Goal: Information Seeking & Learning: Learn about a topic

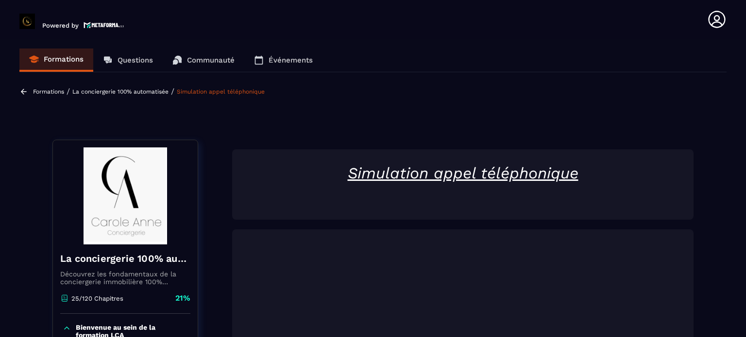
scroll to position [236, 0]
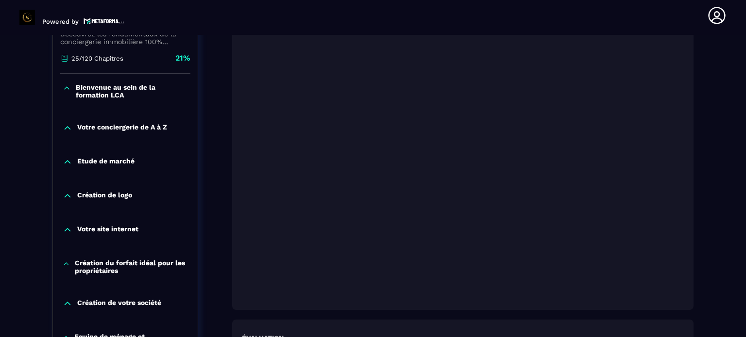
click at [512, 314] on div "Simulation appel téléphonique Évaluation Que pensez vous de ce module ? Précéde…" at bounding box center [462, 179] width 461 height 541
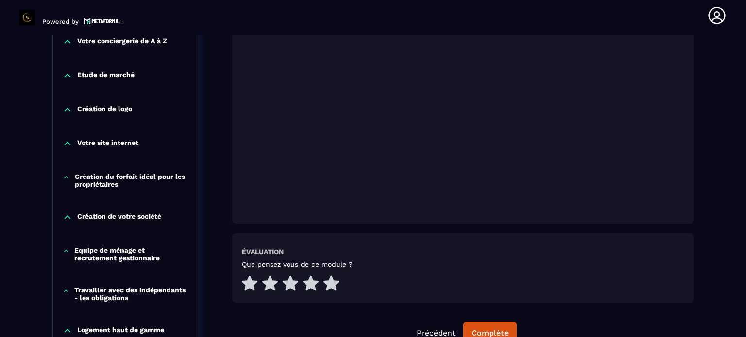
scroll to position [333, 0]
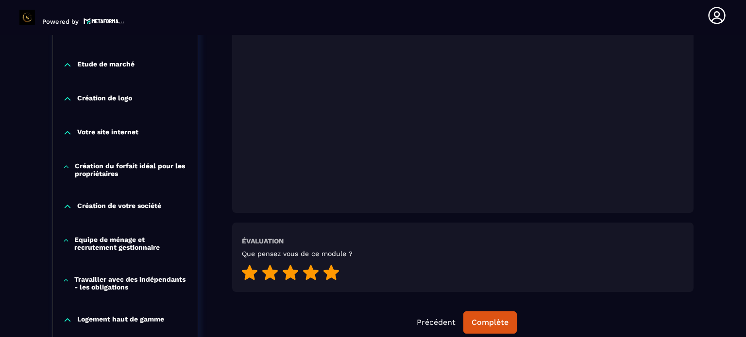
click at [330, 273] on icon at bounding box center [331, 272] width 16 height 15
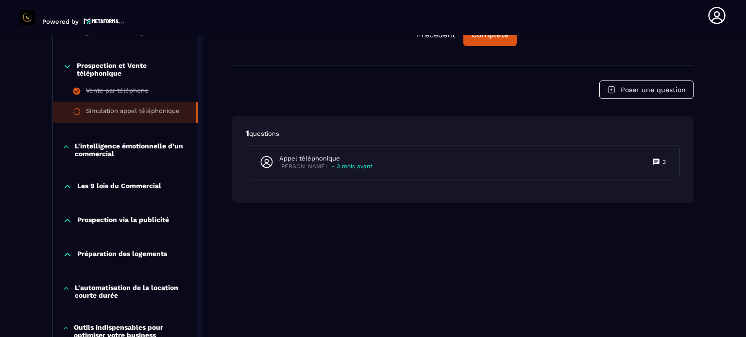
scroll to position [673, 0]
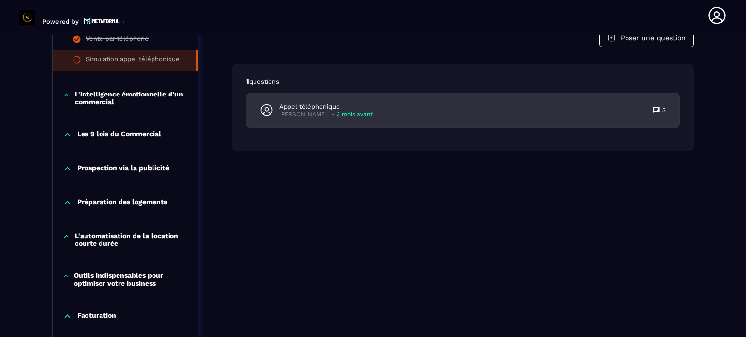
click at [316, 103] on p "Appel téléphonique" at bounding box center [325, 106] width 93 height 9
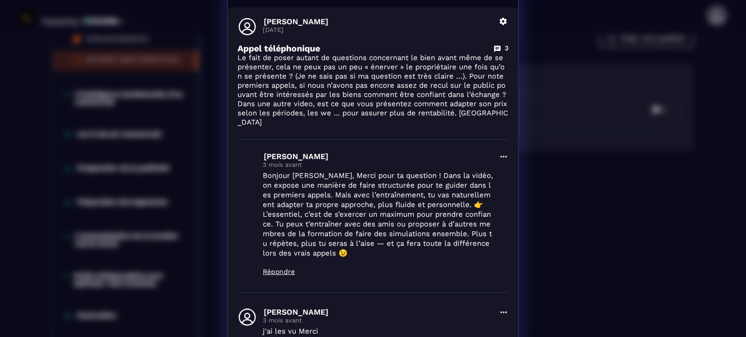
scroll to position [0, 0]
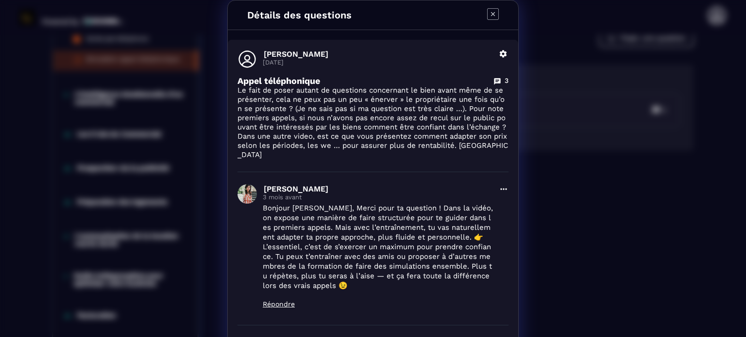
click at [489, 13] on icon "Modal window" at bounding box center [493, 14] width 12 height 12
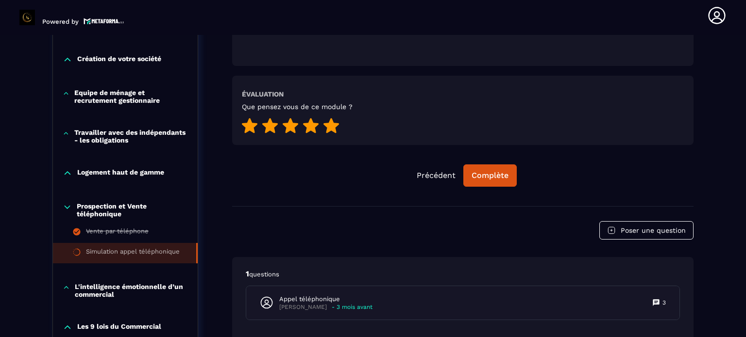
scroll to position [479, 0]
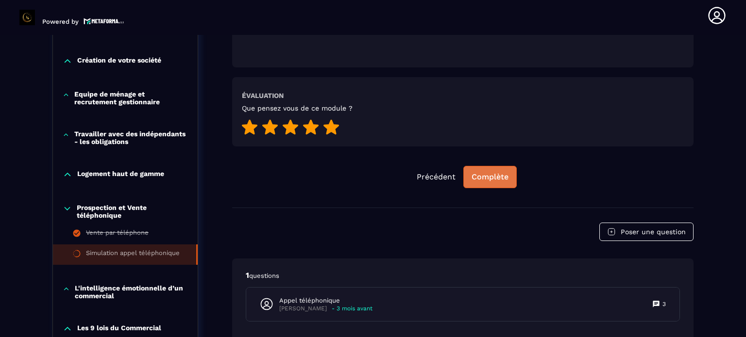
click at [487, 172] on div "Complète" at bounding box center [489, 177] width 37 height 10
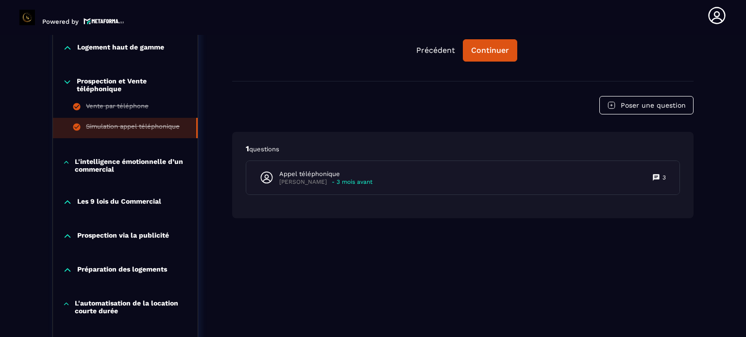
scroll to position [625, 0]
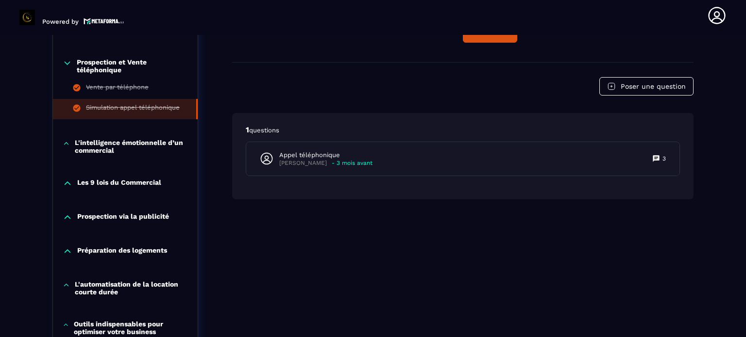
click at [115, 149] on p "L'intelligence émotionnelle d’un commercial" at bounding box center [131, 147] width 113 height 16
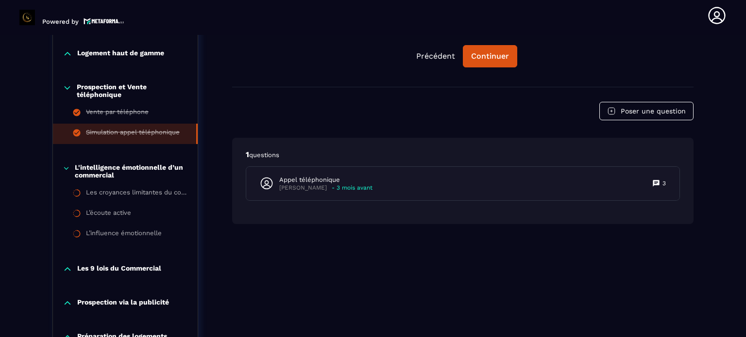
scroll to position [594, 0]
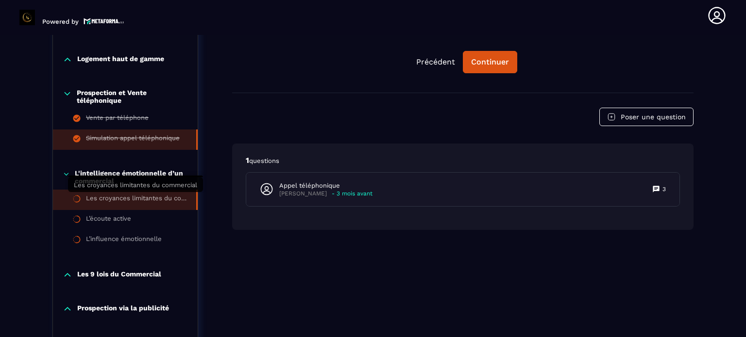
click at [145, 197] on div "Les croyances limitantes du commercial" at bounding box center [136, 200] width 100 height 11
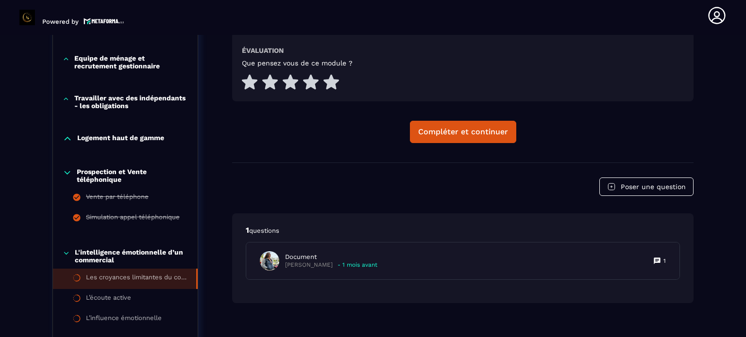
scroll to position [586, 0]
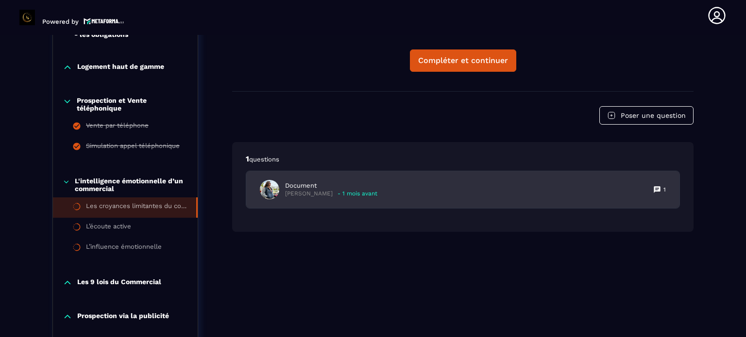
click at [333, 190] on p "[PERSON_NAME]" at bounding box center [309, 193] width 48 height 7
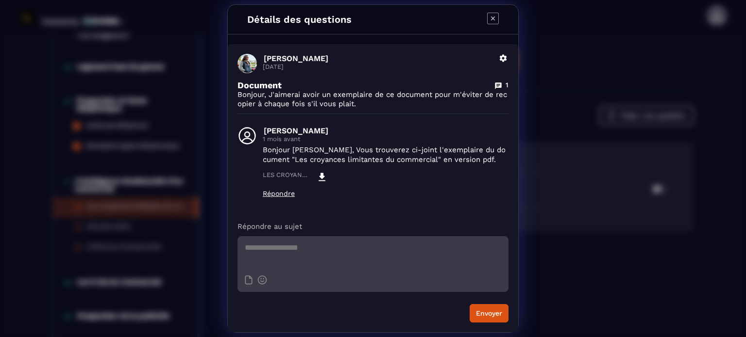
click at [495, 18] on icon "Modal window" at bounding box center [493, 19] width 12 height 12
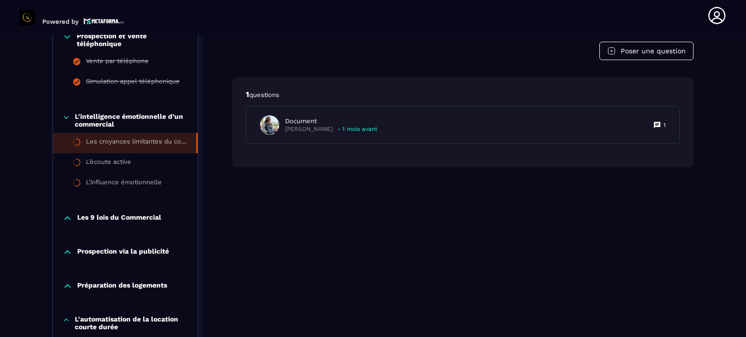
scroll to position [635, 0]
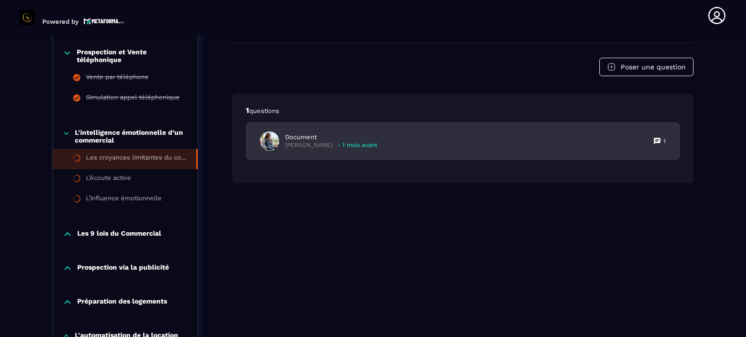
click at [368, 146] on p "- 1 mois avant" at bounding box center [357, 145] width 40 height 7
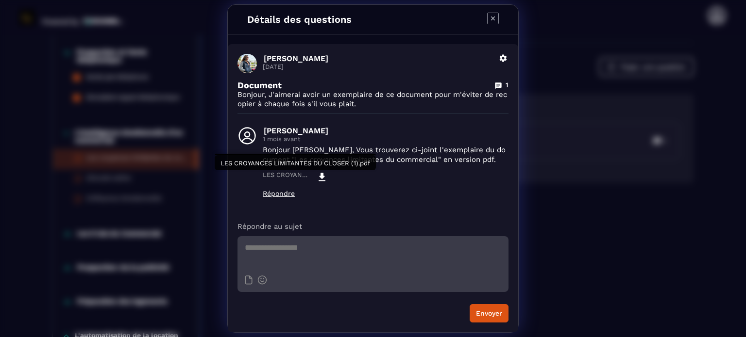
click at [321, 176] on icon "Modal window" at bounding box center [321, 177] width 7 height 8
click at [495, 14] on icon "Modal window" at bounding box center [493, 19] width 12 height 12
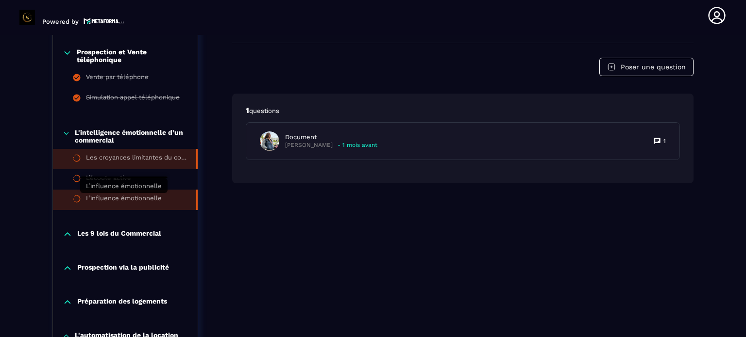
click at [118, 199] on div "L’influence émotionnelle" at bounding box center [124, 200] width 76 height 11
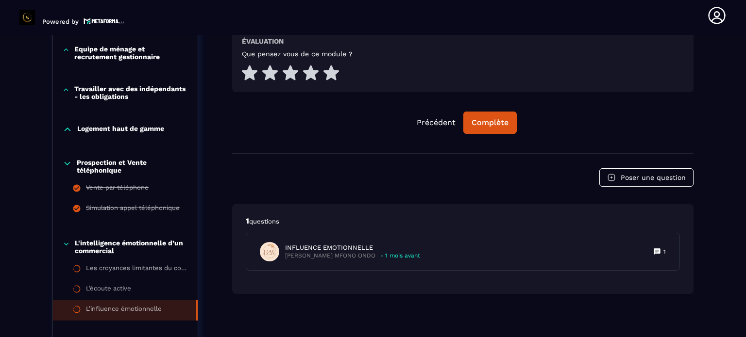
scroll to position [538, 0]
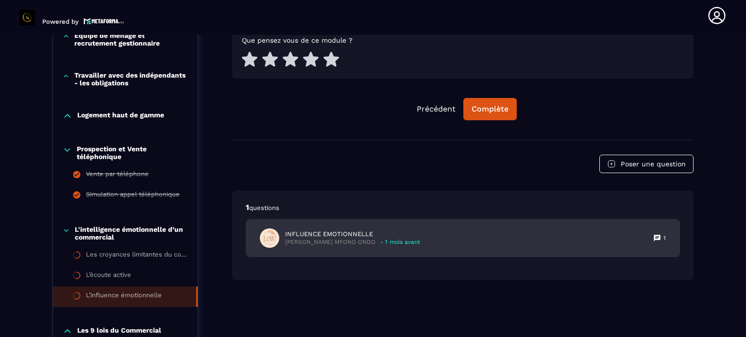
click at [342, 236] on p "INFLUENCE EMOTIONNELLE" at bounding box center [352, 234] width 135 height 9
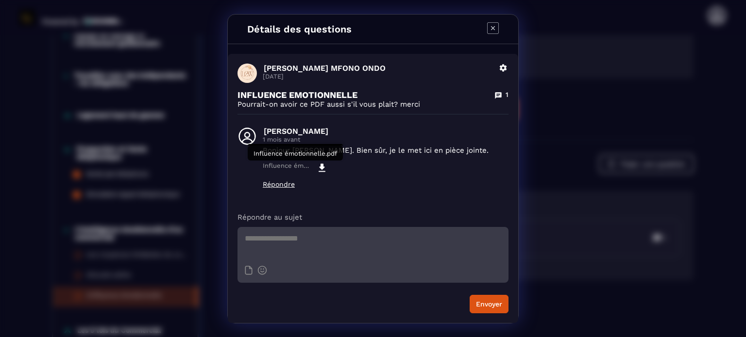
click at [321, 165] on icon "Modal window" at bounding box center [321, 168] width 7 height 8
click at [497, 25] on icon "Modal window" at bounding box center [493, 28] width 12 height 12
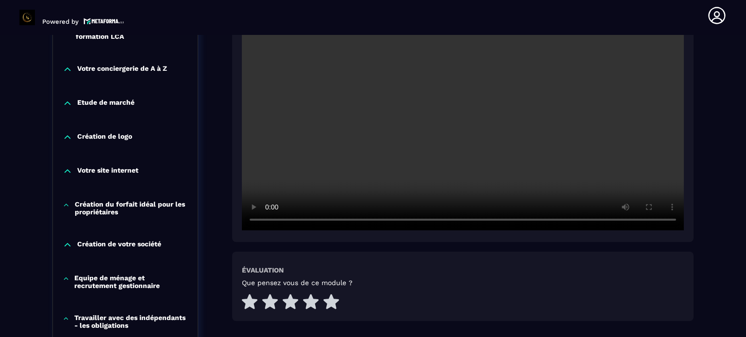
scroll to position [344, 0]
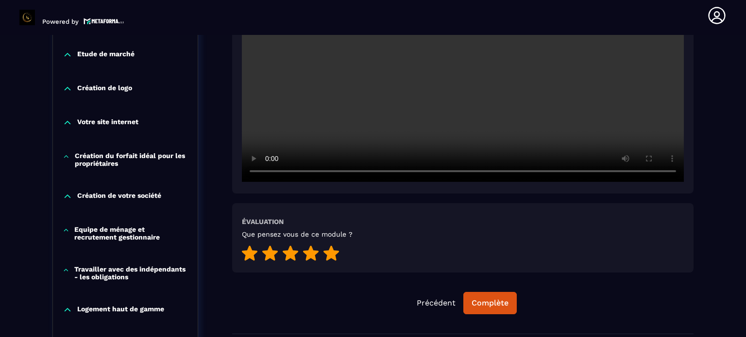
click at [330, 254] on icon at bounding box center [331, 253] width 16 height 15
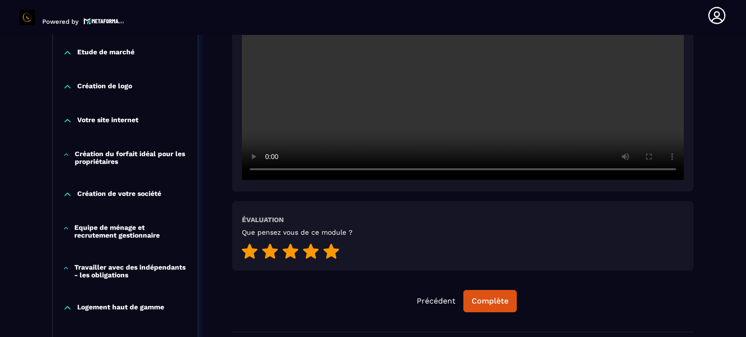
scroll to position [392, 0]
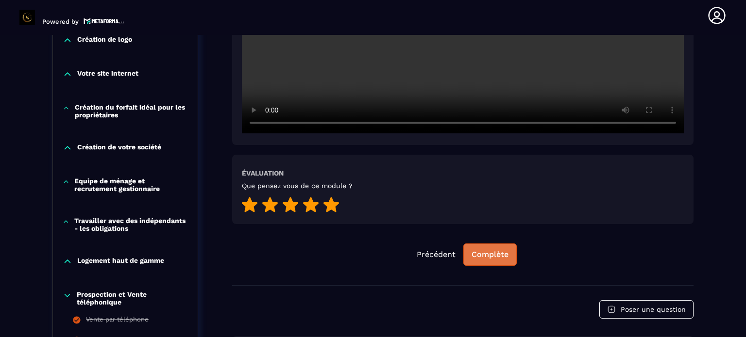
click at [482, 252] on div "Complète" at bounding box center [489, 255] width 37 height 10
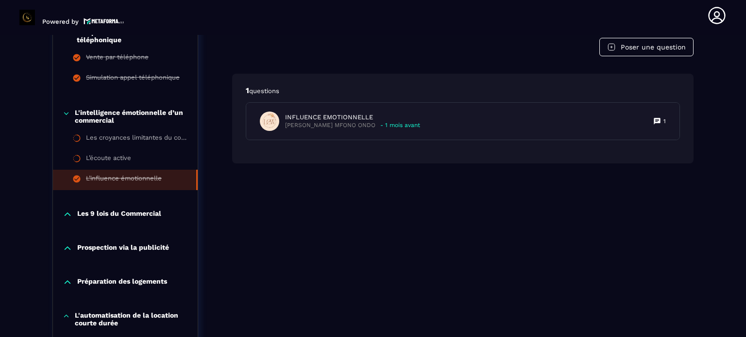
scroll to position [683, 0]
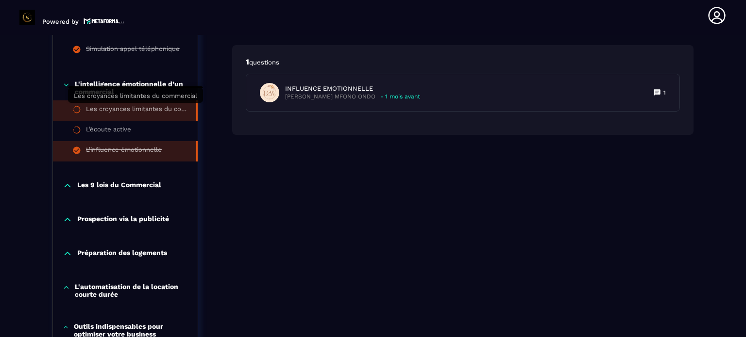
click at [132, 106] on div "Les croyances limitantes du commercial" at bounding box center [136, 110] width 100 height 11
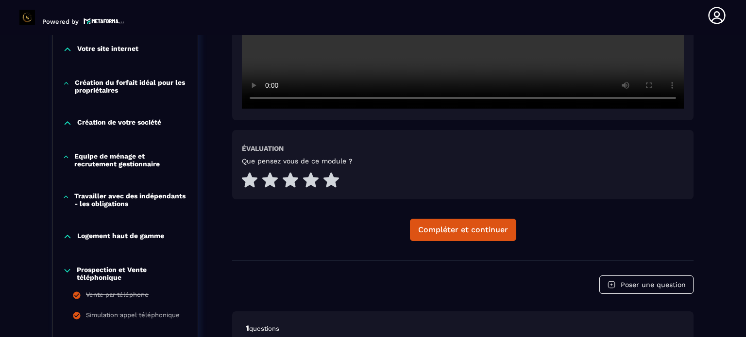
scroll to position [441, 0]
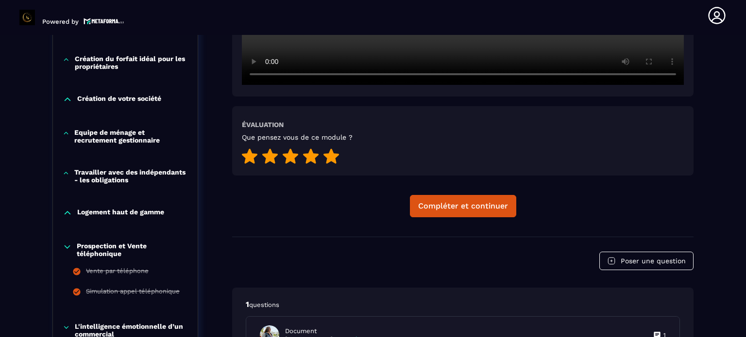
click at [334, 152] on icon at bounding box center [331, 157] width 16 height 16
click at [497, 207] on div "Compléter et continuer" at bounding box center [463, 206] width 90 height 10
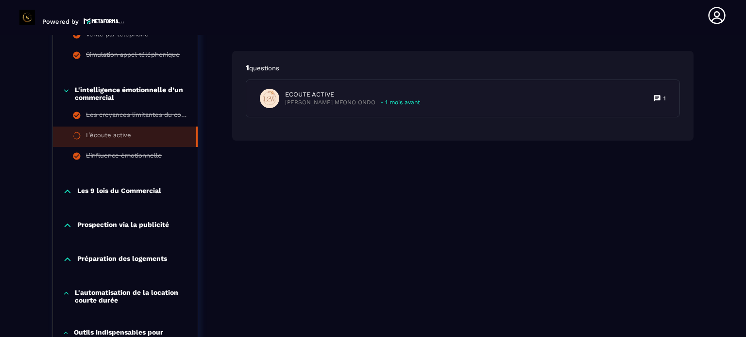
scroll to position [683, 0]
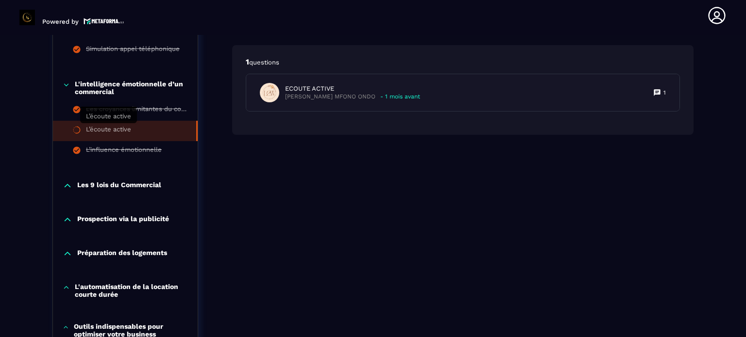
click at [130, 130] on div "L’écoute active" at bounding box center [108, 131] width 45 height 11
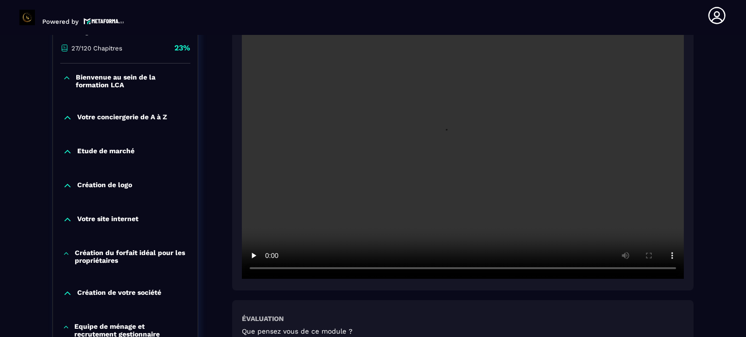
scroll to position [295, 0]
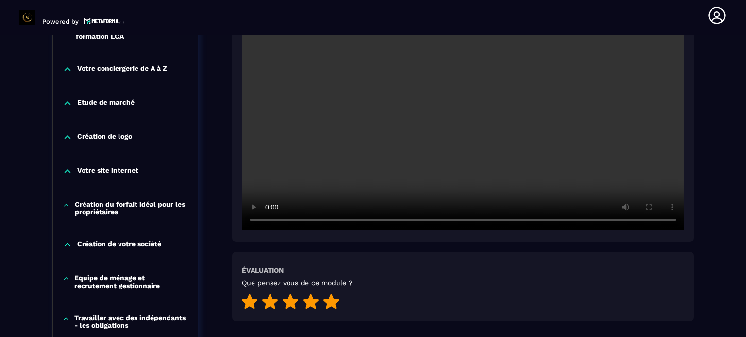
click at [329, 303] on icon at bounding box center [331, 301] width 16 height 15
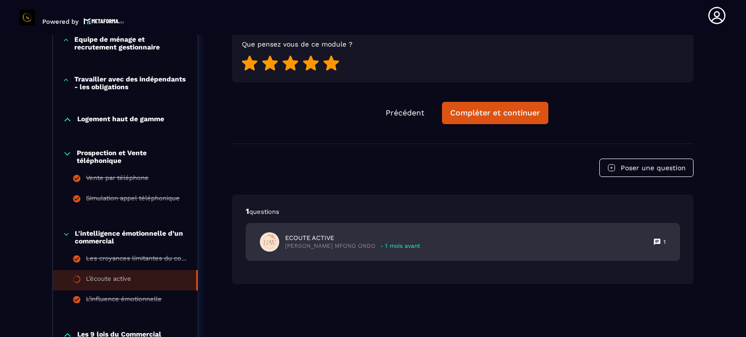
scroll to position [538, 0]
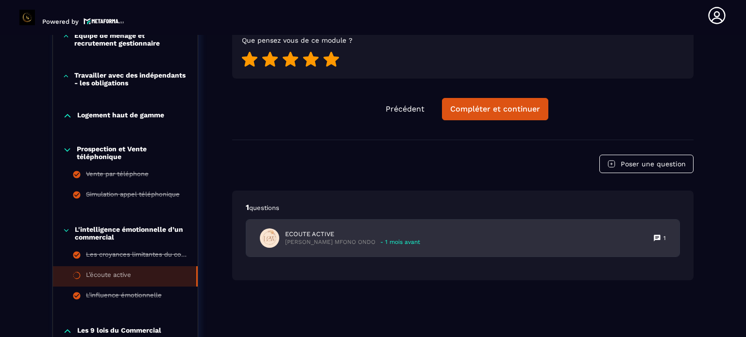
click at [355, 237] on p "ECOUTE ACTIVE" at bounding box center [352, 234] width 135 height 9
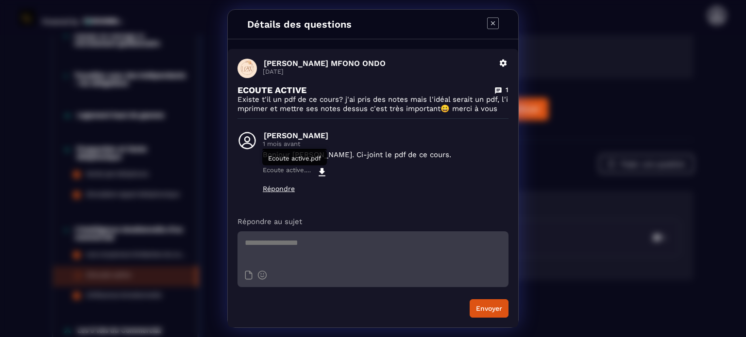
click at [324, 169] on icon "Modal window" at bounding box center [322, 172] width 12 height 12
click at [494, 17] on icon "Modal window" at bounding box center [493, 23] width 12 height 12
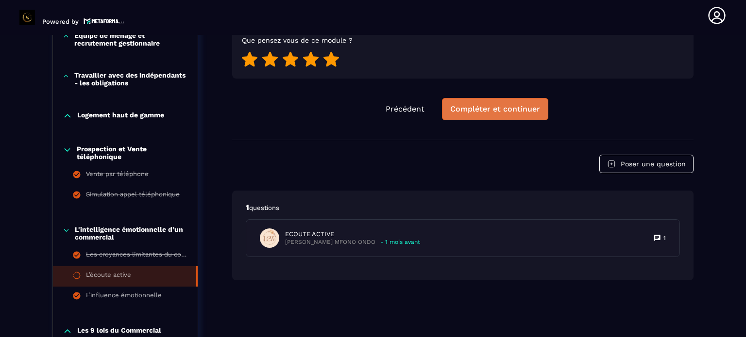
click at [503, 106] on div "Compléter et continuer" at bounding box center [495, 109] width 90 height 10
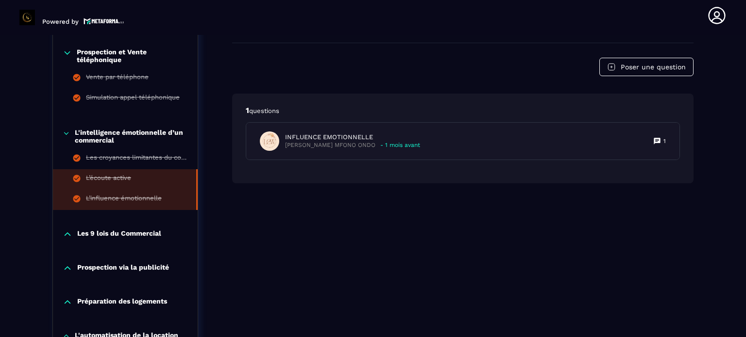
scroll to position [683, 0]
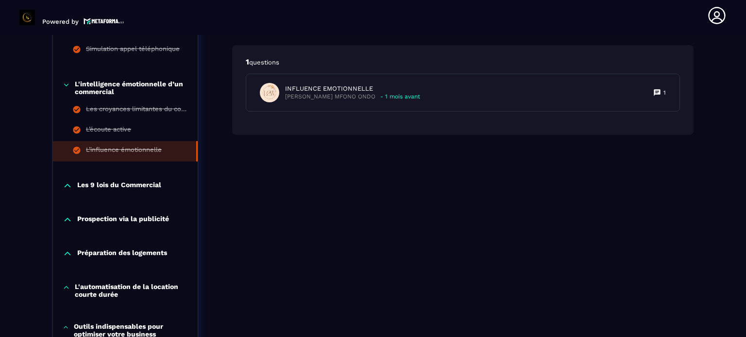
click at [133, 183] on p "Les 9 lois du Commercial" at bounding box center [119, 186] width 84 height 10
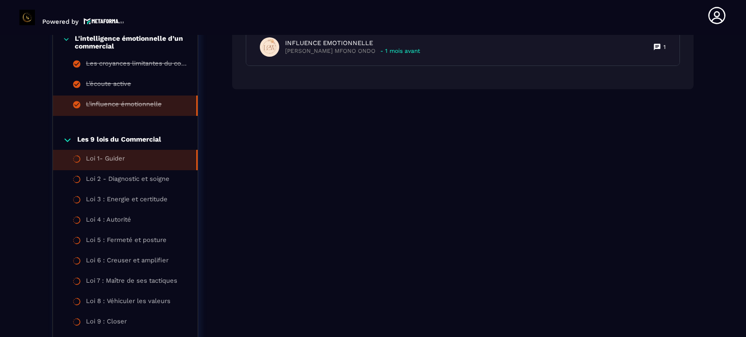
scroll to position [829, 0]
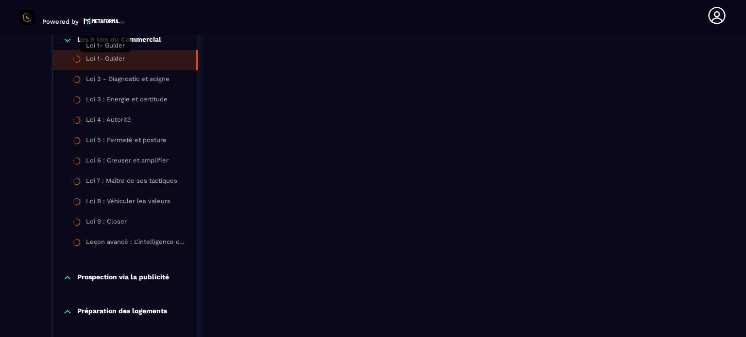
click at [105, 60] on div "Loi 1- Guider" at bounding box center [105, 60] width 39 height 11
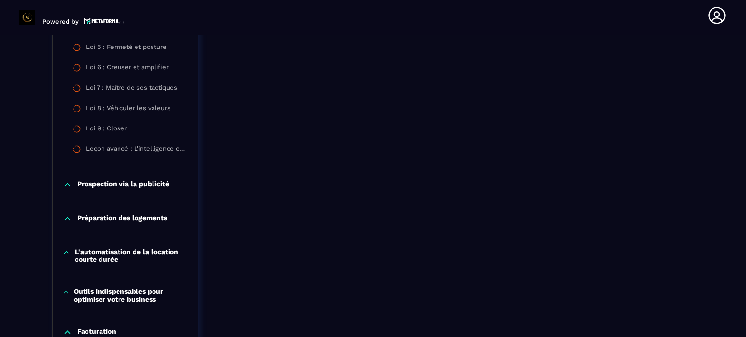
scroll to position [926, 0]
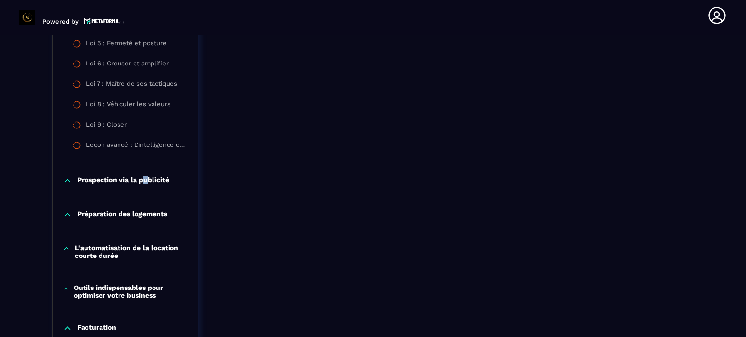
click at [146, 178] on p "Prospection via la publicité" at bounding box center [123, 181] width 92 height 10
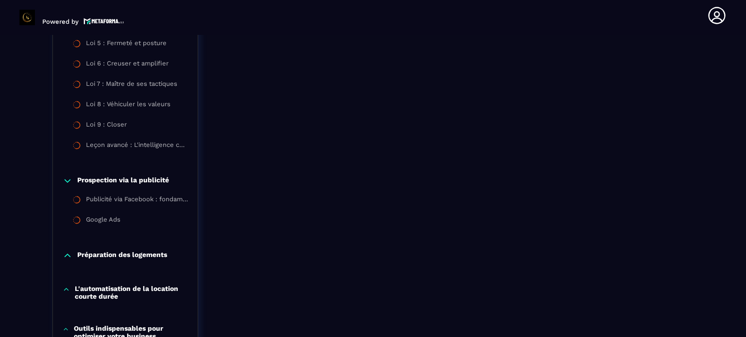
click at [130, 254] on p "Préparation des logements" at bounding box center [122, 256] width 90 height 10
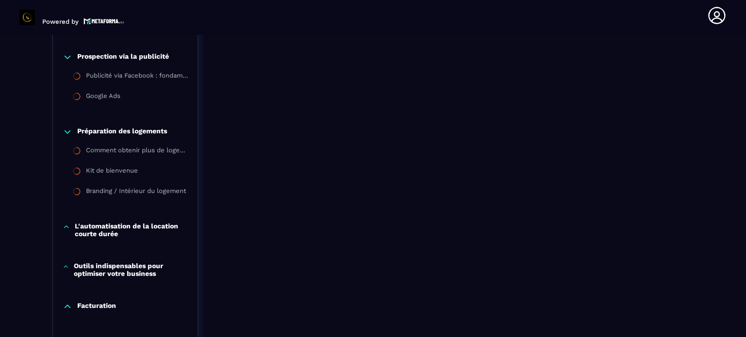
scroll to position [1072, 0]
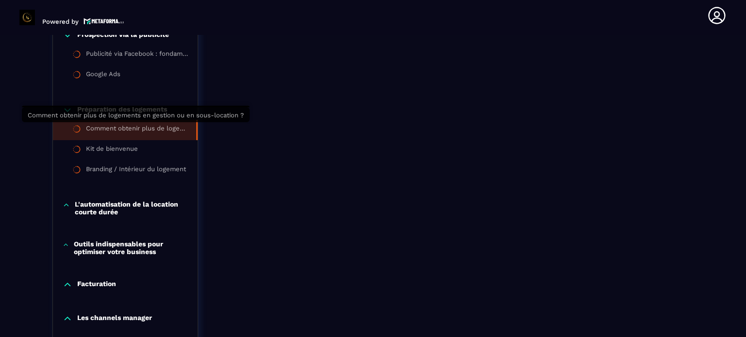
click at [142, 128] on div "Comment obtenir plus de logements en gestion ou en sous-location ?" at bounding box center [136, 130] width 100 height 11
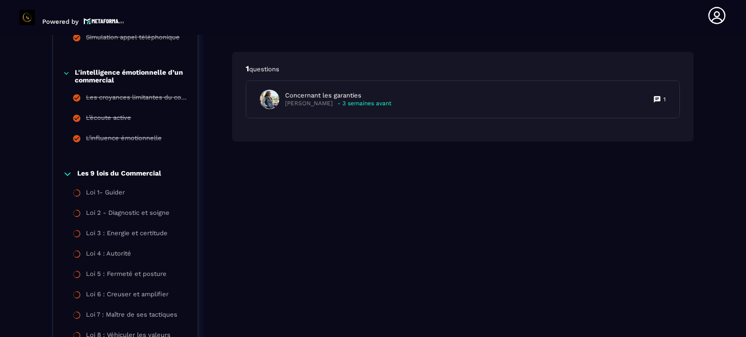
scroll to position [683, 0]
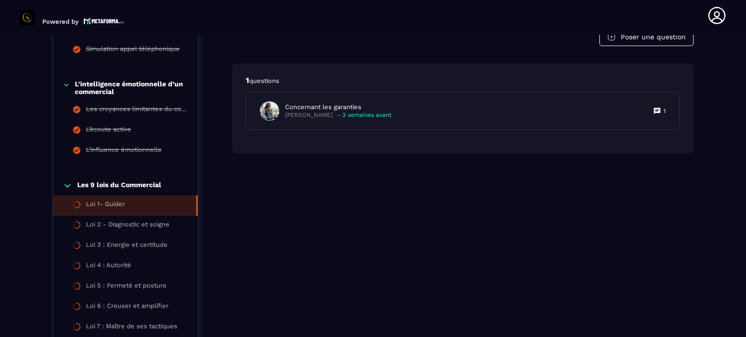
click at [128, 204] on li "Loi 1- Guider" at bounding box center [125, 206] width 145 height 20
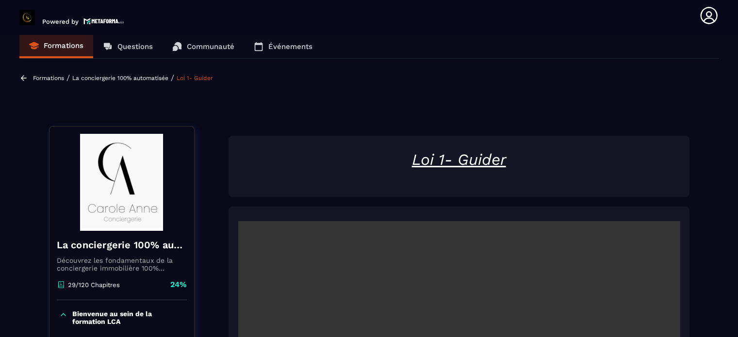
scroll to position [4, 0]
